Goal: Navigation & Orientation: Find specific page/section

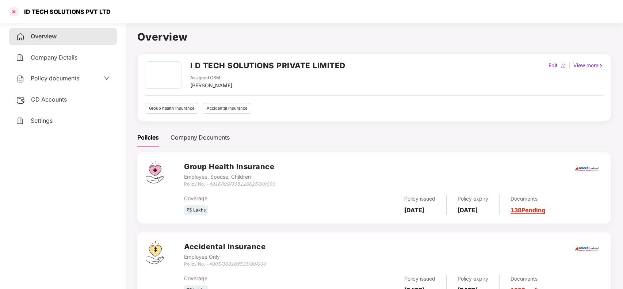
click at [15, 14] on div at bounding box center [14, 12] width 12 height 12
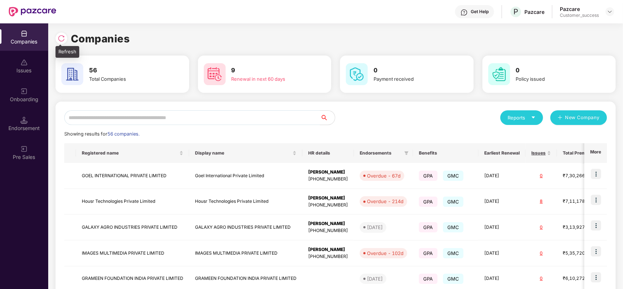
click at [64, 38] on img at bounding box center [61, 38] width 7 height 7
click at [60, 41] on img at bounding box center [61, 38] width 7 height 7
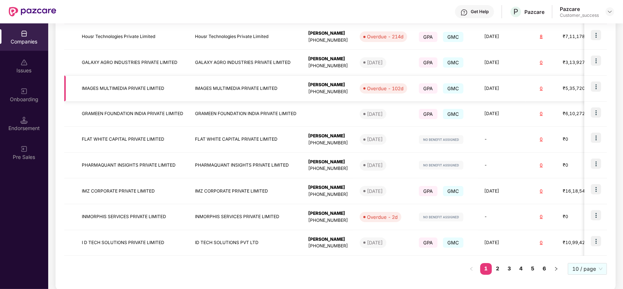
scroll to position [173, 0]
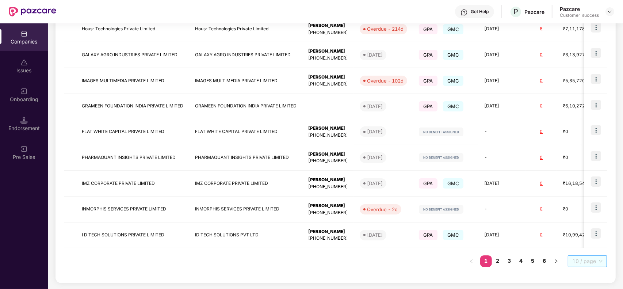
click at [592, 264] on span "10 / page" at bounding box center [588, 261] width 30 height 11
click at [591, 251] on div "100 / page" at bounding box center [588, 248] width 30 height 8
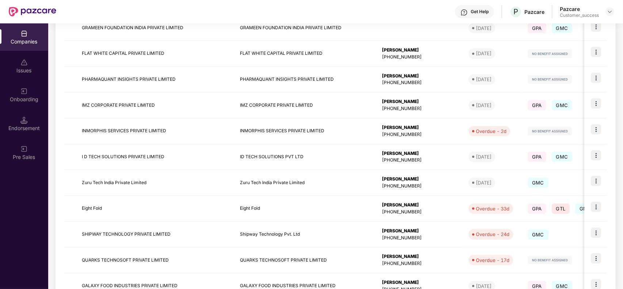
scroll to position [37, 0]
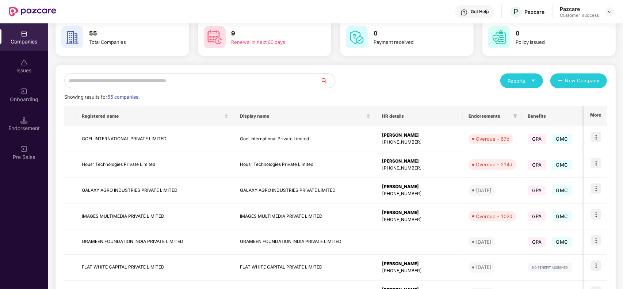
click at [133, 79] on input "text" at bounding box center [192, 80] width 256 height 15
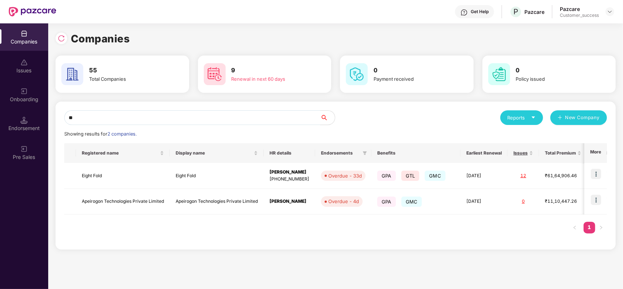
scroll to position [0, 0]
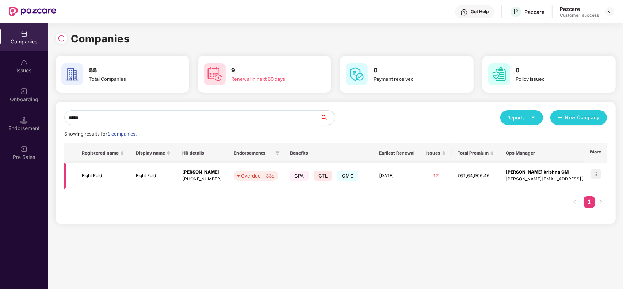
type input "*****"
click at [596, 174] on img at bounding box center [596, 174] width 10 height 10
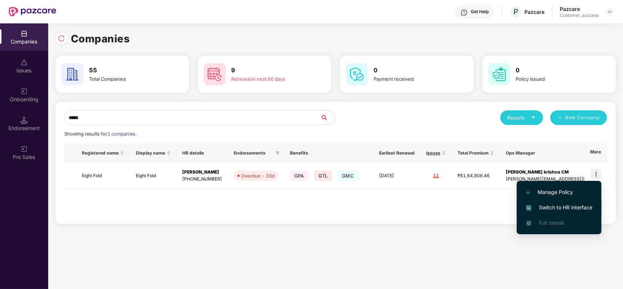
click at [565, 209] on span "Switch to HR interface" at bounding box center [559, 208] width 67 height 8
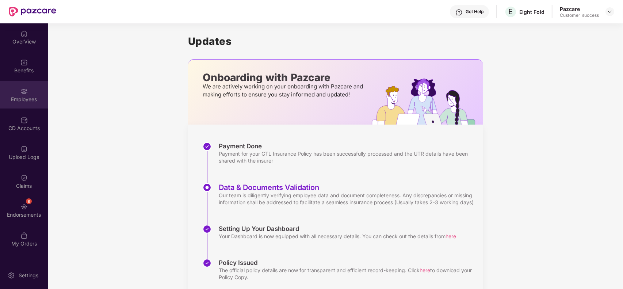
click at [23, 105] on div "Employees" at bounding box center [24, 94] width 48 height 27
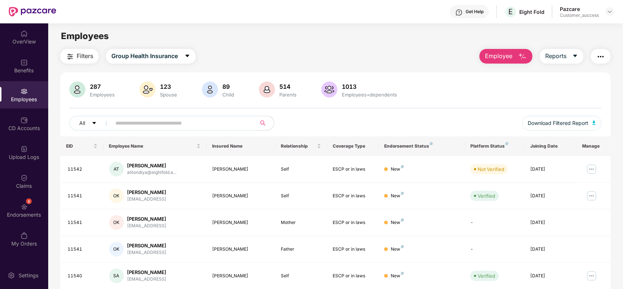
click at [128, 124] on input "text" at bounding box center [180, 123] width 131 height 11
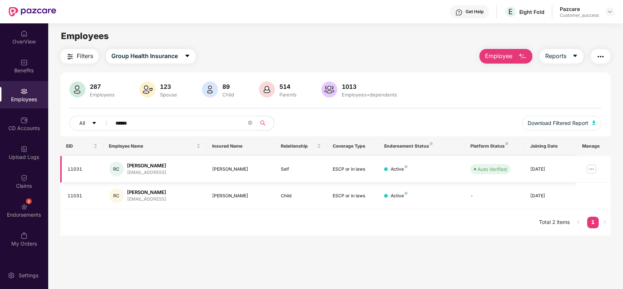
type input "******"
click at [594, 166] on img at bounding box center [592, 169] width 12 height 12
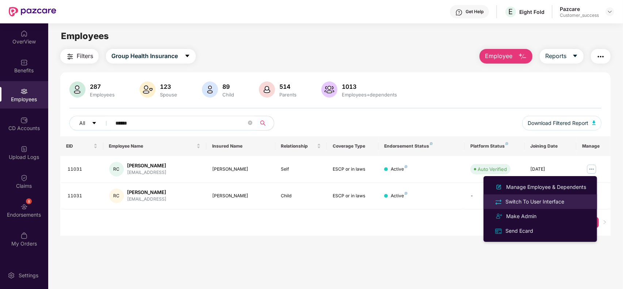
click at [536, 200] on div "Switch To User Interface" at bounding box center [535, 202] width 62 height 8
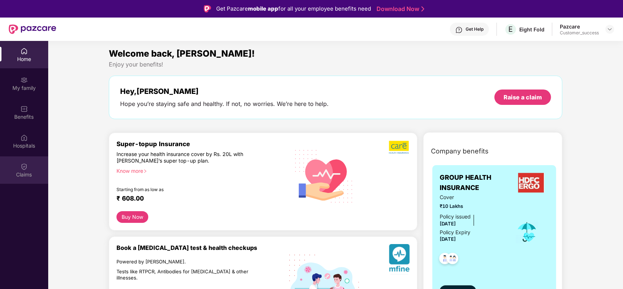
click at [41, 180] on div "Claims" at bounding box center [24, 169] width 48 height 27
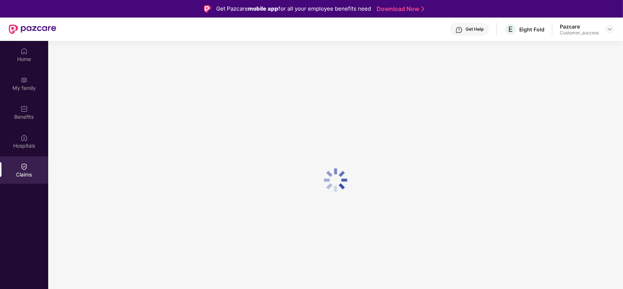
click at [41, 180] on div "Claims" at bounding box center [24, 169] width 48 height 27
